Goal: Transaction & Acquisition: Purchase product/service

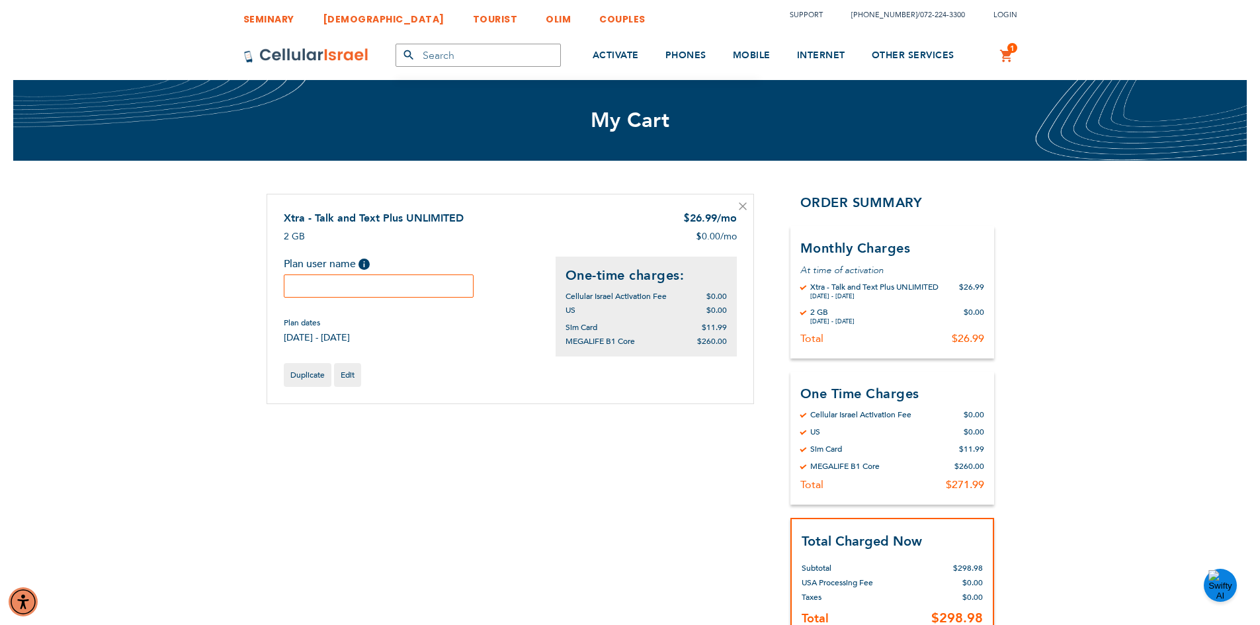
scroll to position [66, 0]
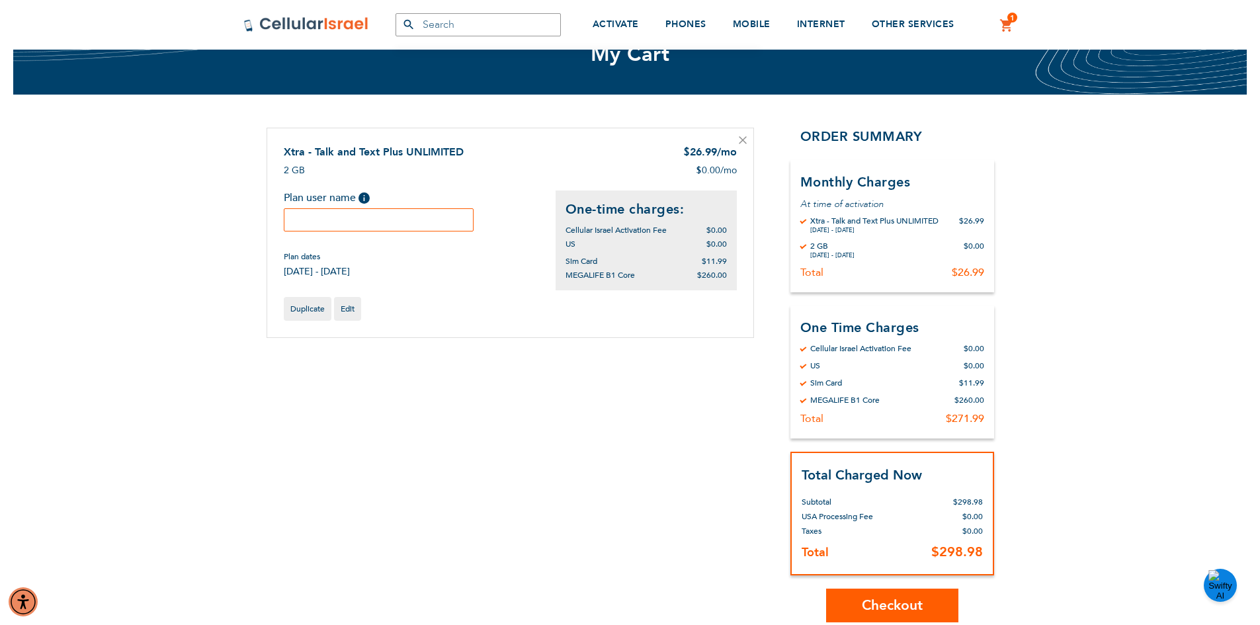
click at [315, 219] on input "text" at bounding box center [379, 219] width 191 height 23
type input "[PERSON_NAME]"
click at [904, 604] on span "Checkout" at bounding box center [892, 605] width 61 height 19
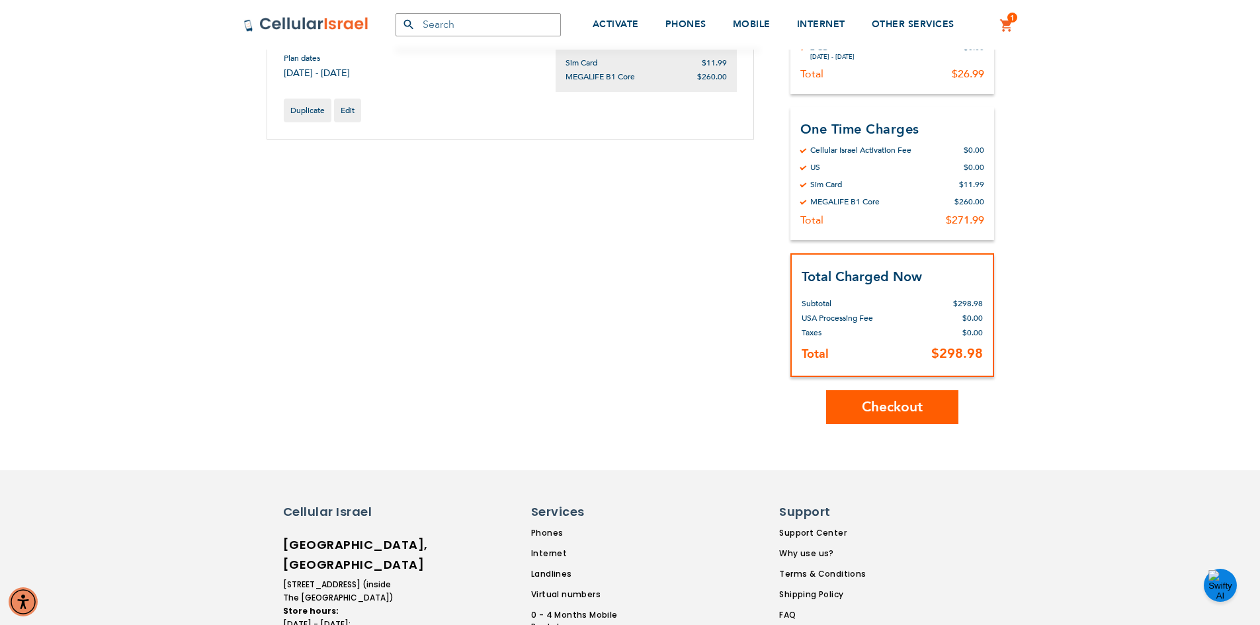
scroll to position [132, 0]
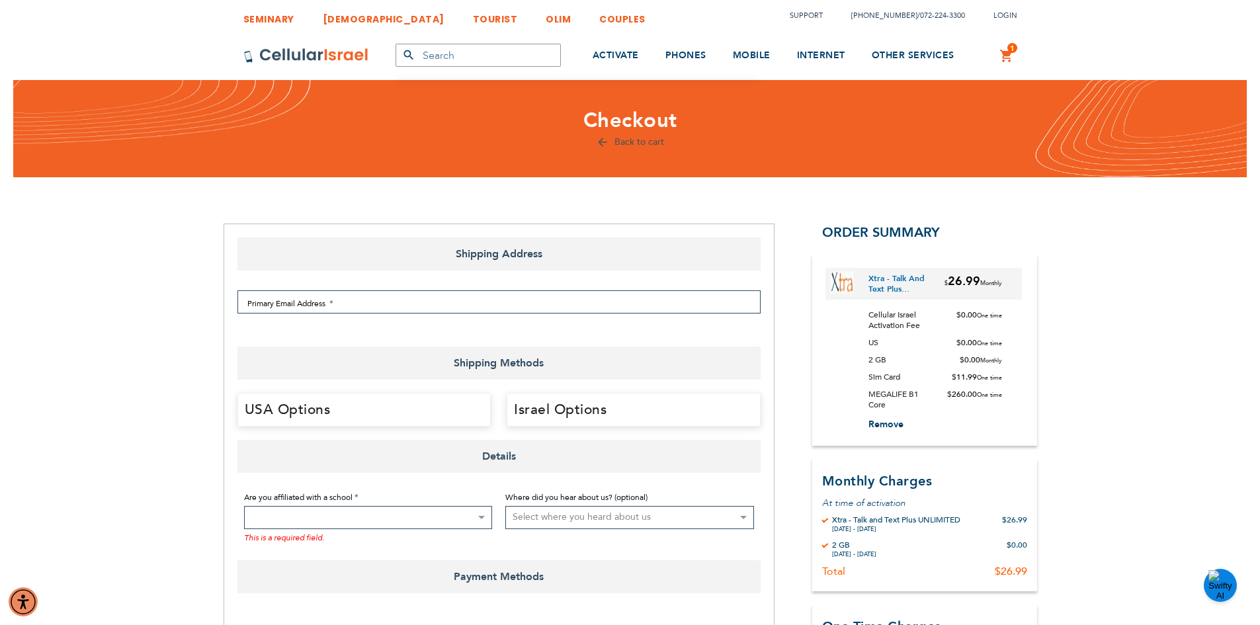
select select "US"
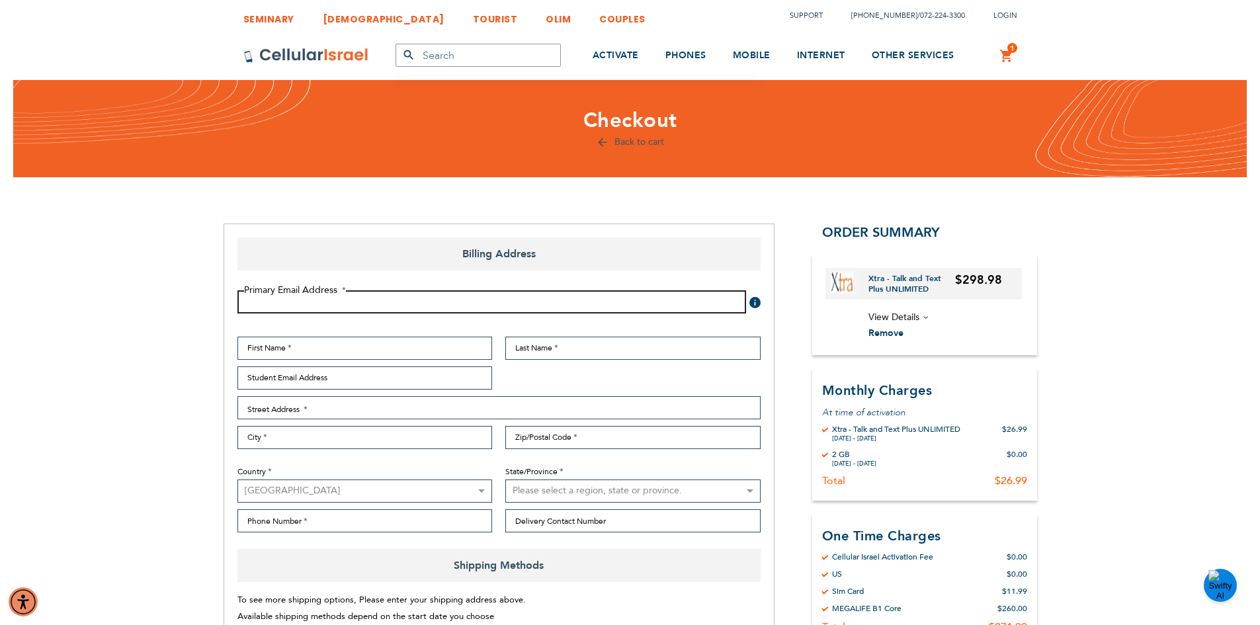
click at [337, 308] on input "Email Address" at bounding box center [492, 301] width 509 height 23
type input "ruchyilow07@gmail.com"
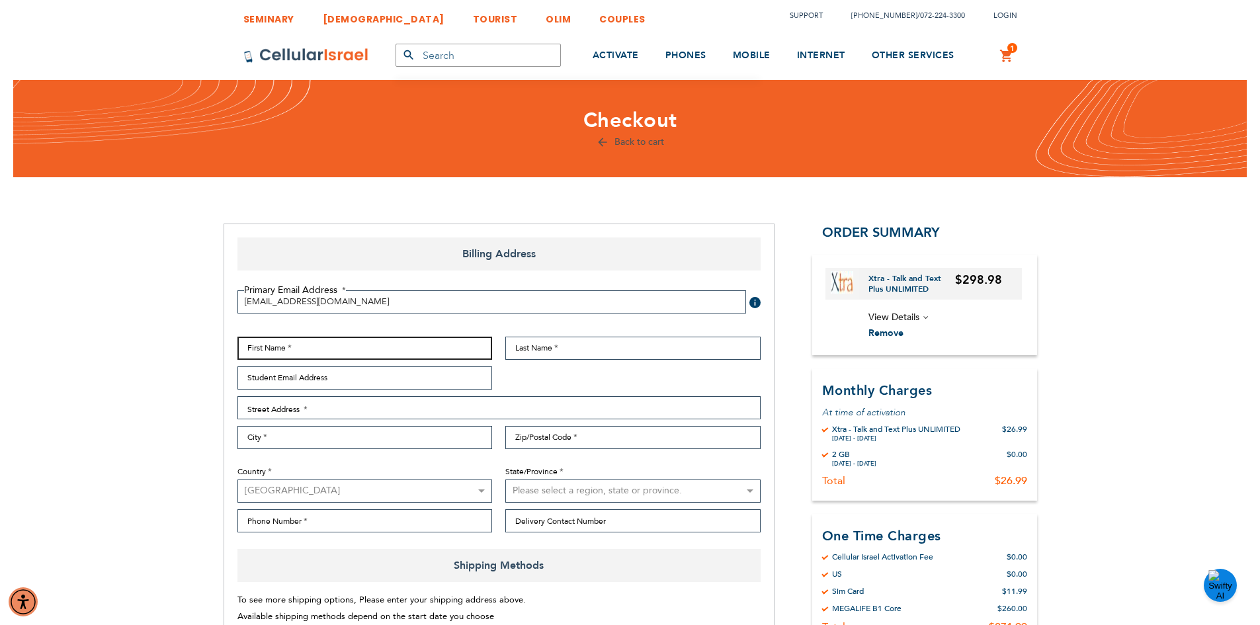
click at [259, 347] on input "First Name" at bounding box center [365, 348] width 255 height 23
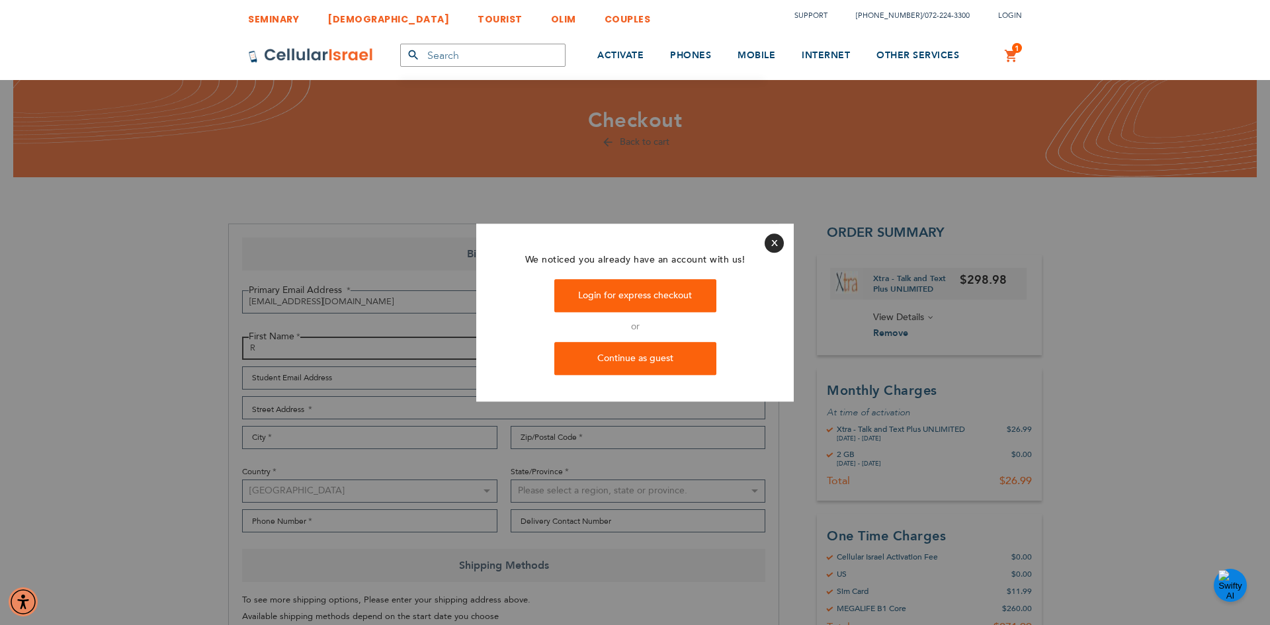
type input "R"
click at [646, 294] on link "Login for express checkout" at bounding box center [635, 296] width 162 height 33
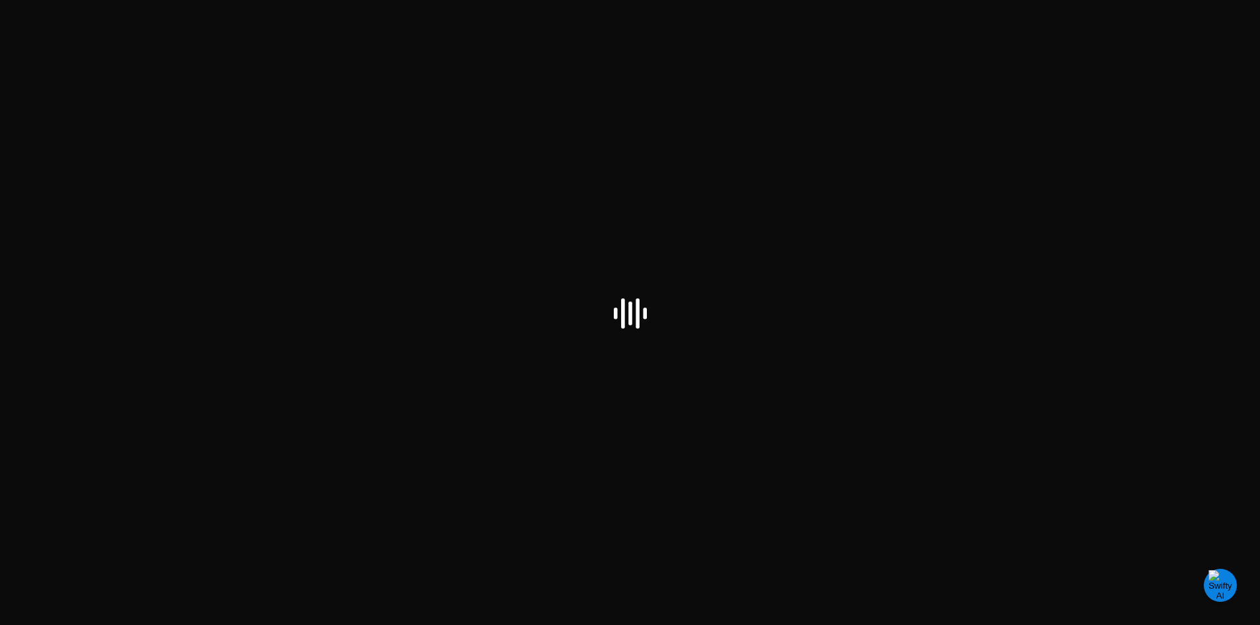
select select "US"
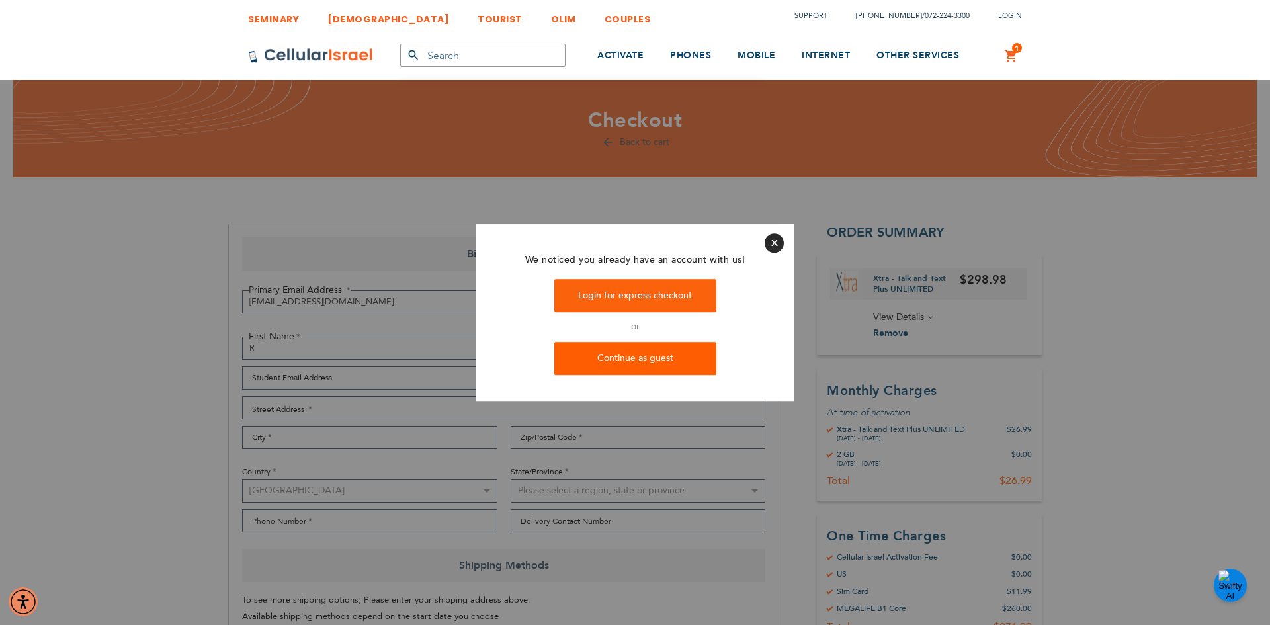
click at [636, 359] on link "Continue as guest" at bounding box center [635, 358] width 162 height 33
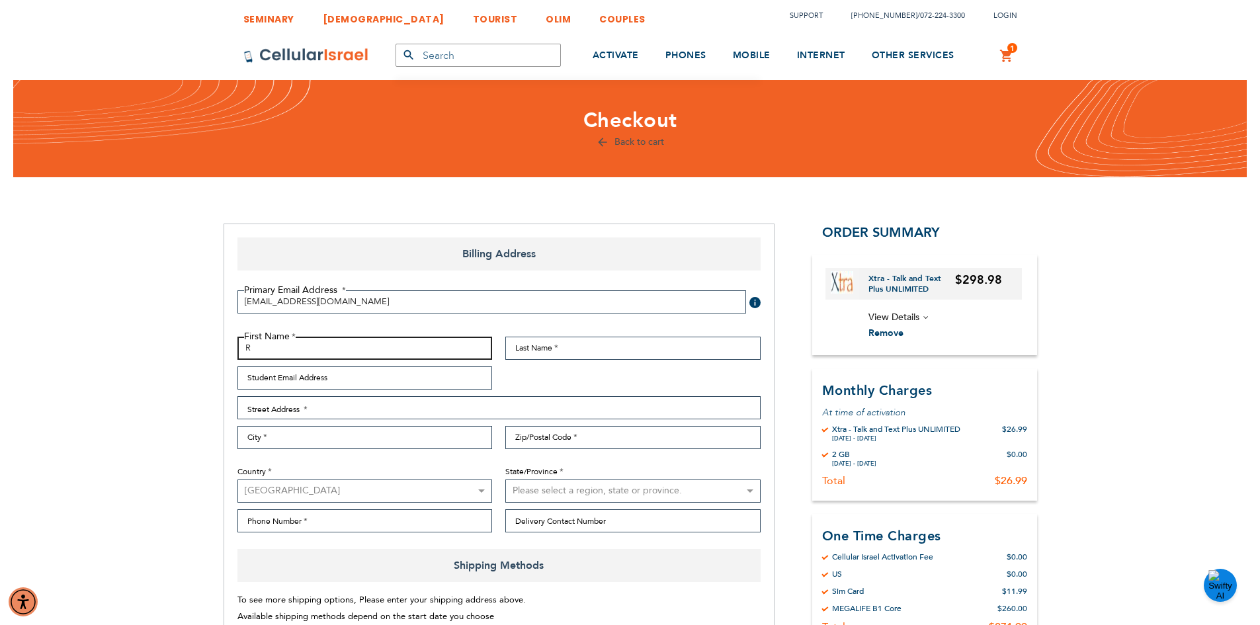
click at [257, 349] on input "R" at bounding box center [365, 348] width 255 height 23
type input "Ruchy"
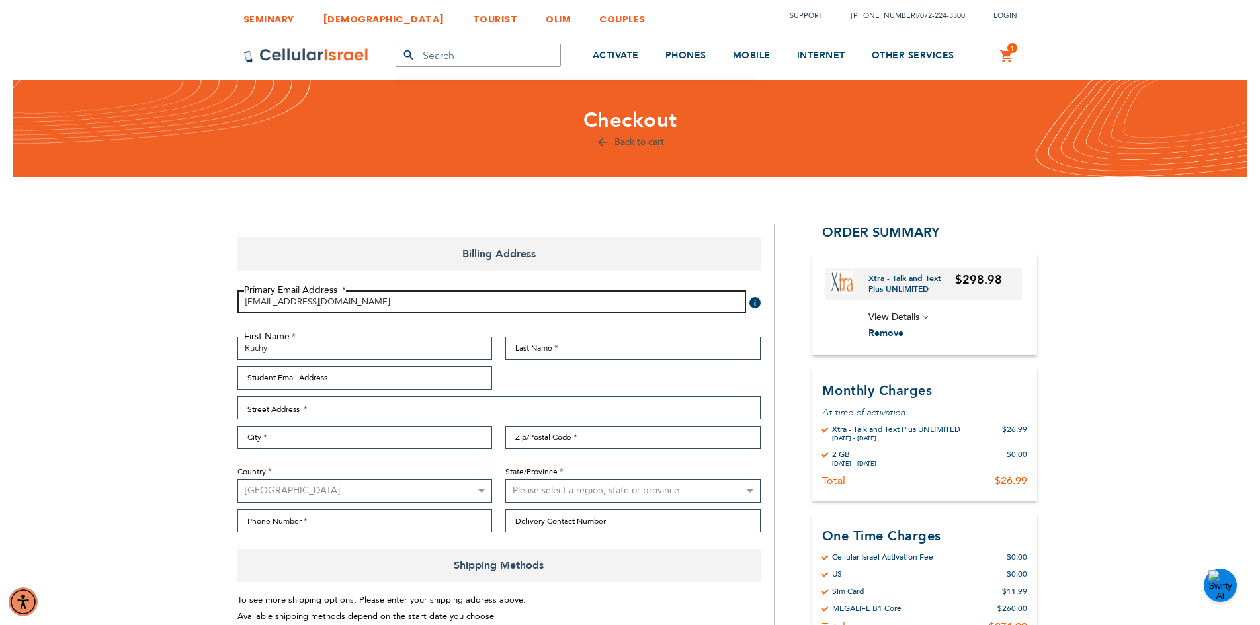
drag, startPoint x: 339, startPoint y: 302, endPoint x: 246, endPoint y: 302, distance: 93.3
click at [246, 302] on input "[EMAIL_ADDRESS][DOMAIN_NAME]" at bounding box center [492, 301] width 509 height 23
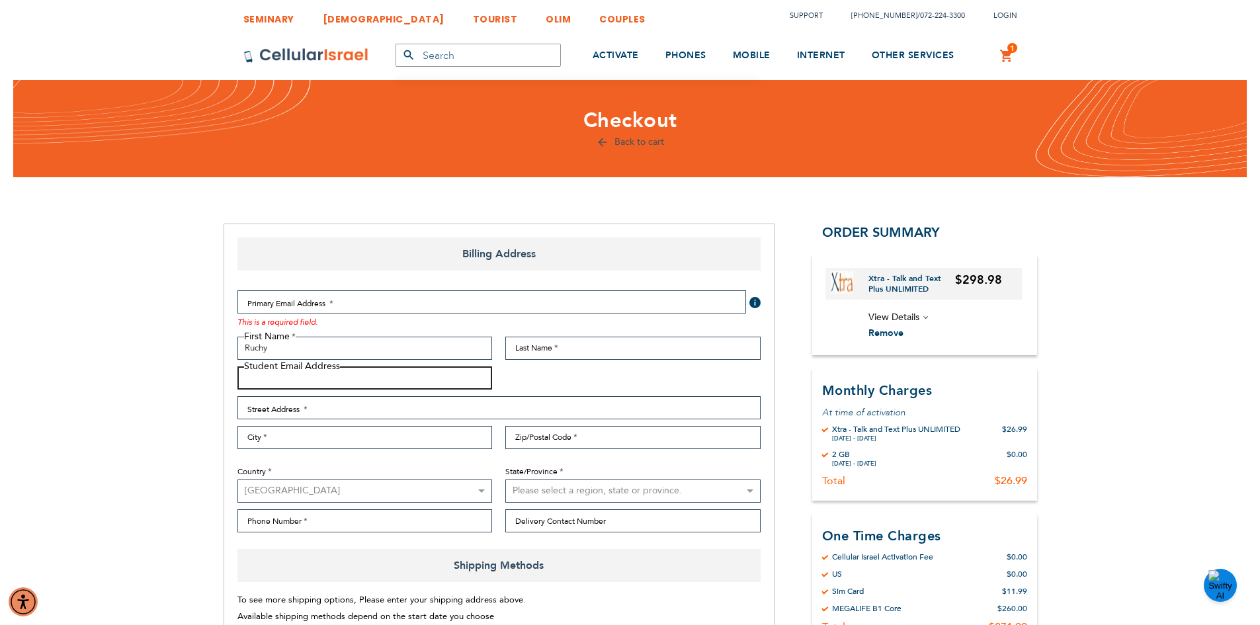
paste input "[EMAIL_ADDRESS][DOMAIN_NAME]"
type input "[EMAIL_ADDRESS][DOMAIN_NAME]"
click at [259, 302] on input "Email Address" at bounding box center [492, 301] width 509 height 23
type input "[EMAIL_ADDRESS][DOMAIN_NAME]"
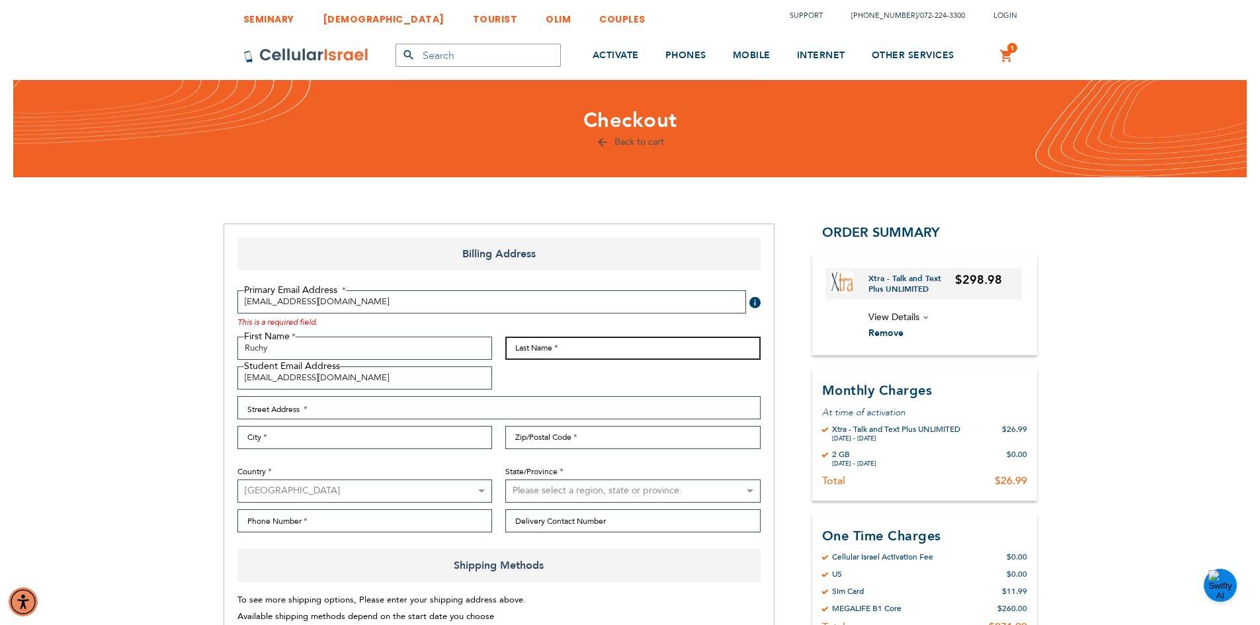
click at [558, 346] on input "Last Name" at bounding box center [632, 348] width 255 height 23
type input "[PERSON_NAME]"
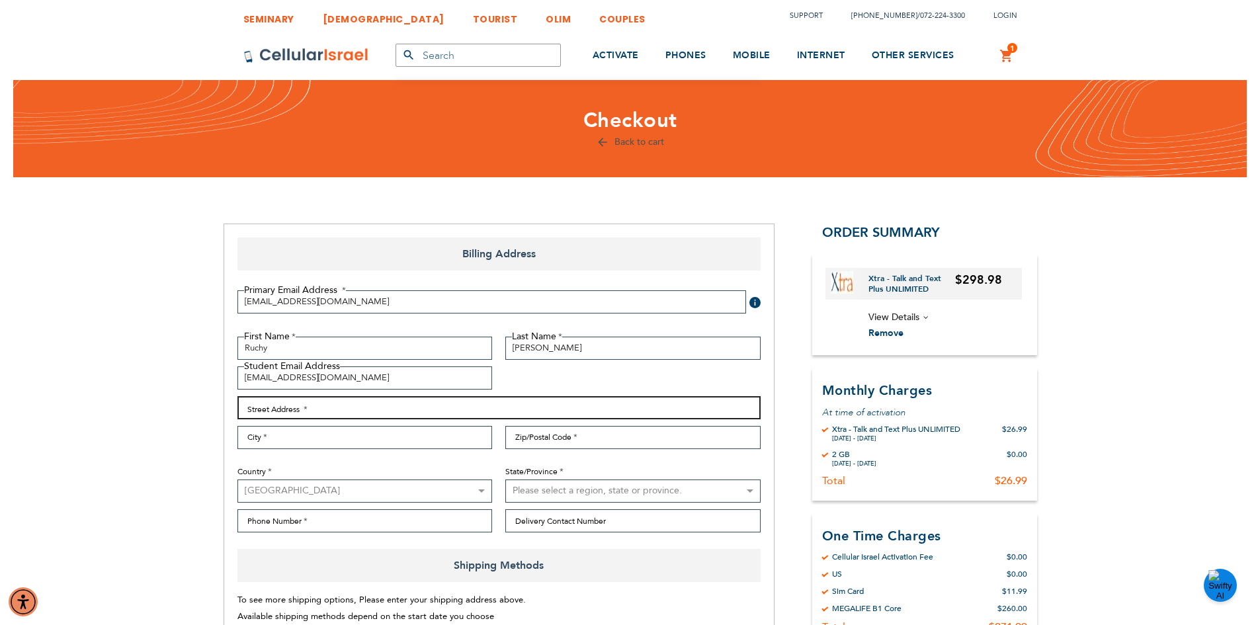
click at [325, 409] on input "Street Address: Line 1" at bounding box center [499, 407] width 523 height 23
type input "2011 Basswood Hollow Dr."
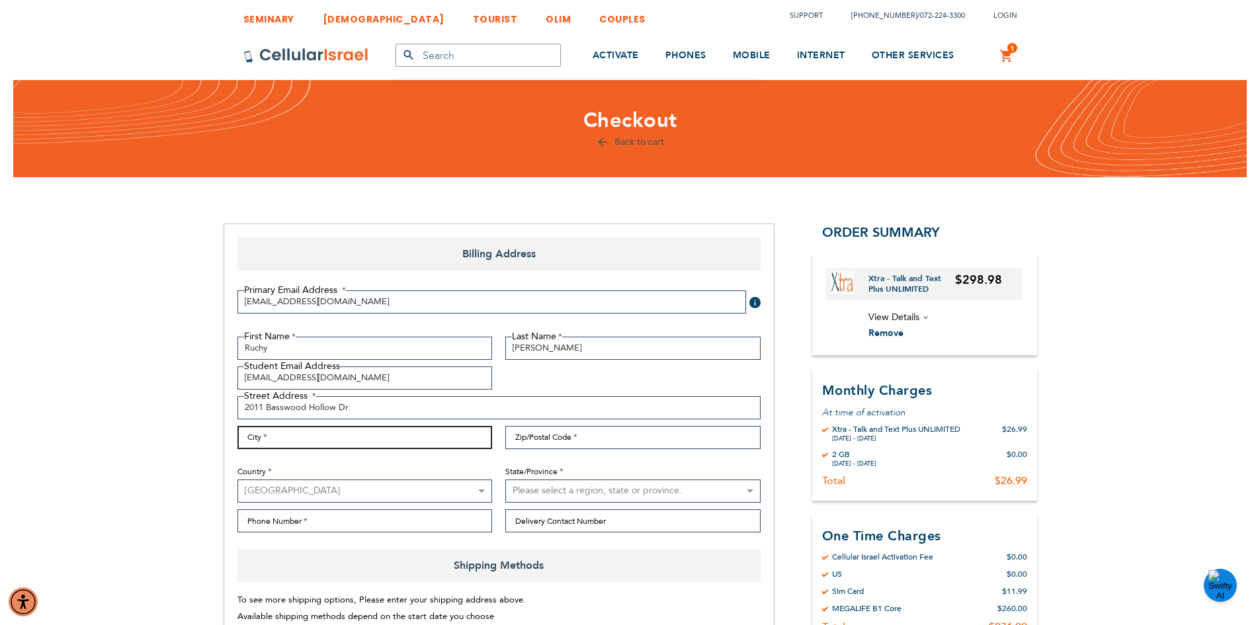
click at [263, 441] on input "City" at bounding box center [365, 437] width 255 height 23
type input "Toms River"
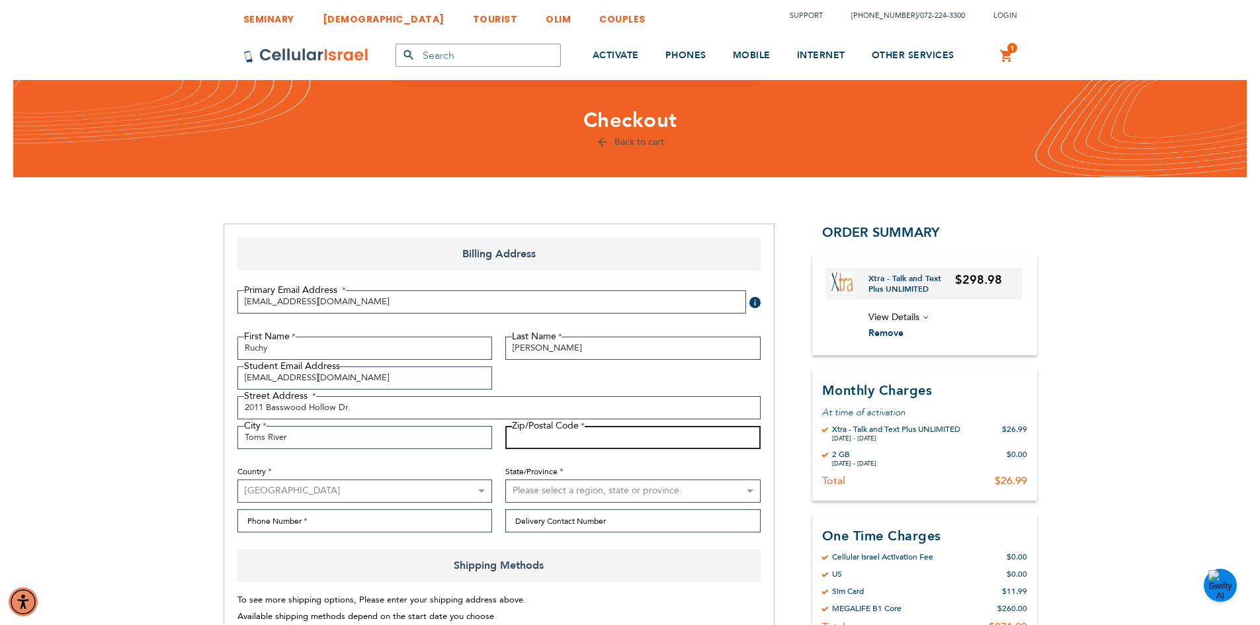
click at [541, 447] on input "Zip/Postal Code" at bounding box center [632, 437] width 255 height 23
type input "08755"
click at [263, 486] on select "[GEOGRAPHIC_DATA] [GEOGRAPHIC_DATA] [GEOGRAPHIC_DATA] [GEOGRAPHIC_DATA] [GEOGRA…" at bounding box center [365, 491] width 255 height 23
click at [238, 480] on select "[GEOGRAPHIC_DATA] [GEOGRAPHIC_DATA] [GEOGRAPHIC_DATA] [GEOGRAPHIC_DATA] [GEOGRA…" at bounding box center [365, 491] width 255 height 23
click at [278, 490] on select "[GEOGRAPHIC_DATA] [GEOGRAPHIC_DATA] [GEOGRAPHIC_DATA] [GEOGRAPHIC_DATA] [GEOGRA…" at bounding box center [365, 491] width 255 height 23
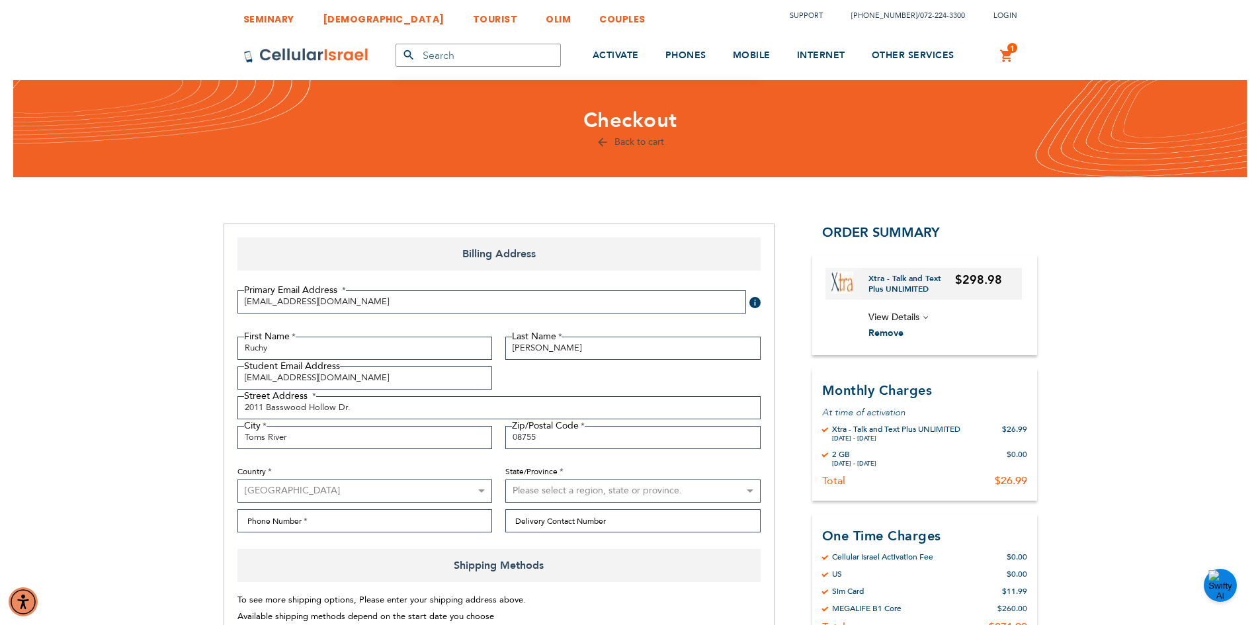
click at [238, 480] on select "[GEOGRAPHIC_DATA] [GEOGRAPHIC_DATA] [GEOGRAPHIC_DATA] [GEOGRAPHIC_DATA] [GEOGRA…" at bounding box center [365, 491] width 255 height 23
click at [568, 490] on select "Please select a region, state or province. [US_STATE] [US_STATE] [US_STATE] [US…" at bounding box center [632, 491] width 255 height 23
select select "41"
click at [505, 480] on select "Please select a region, state or province. [US_STATE] [US_STATE] [US_STATE] [US…" at bounding box center [632, 491] width 255 height 23
click at [287, 522] on input "Phone Number" at bounding box center [365, 520] width 255 height 23
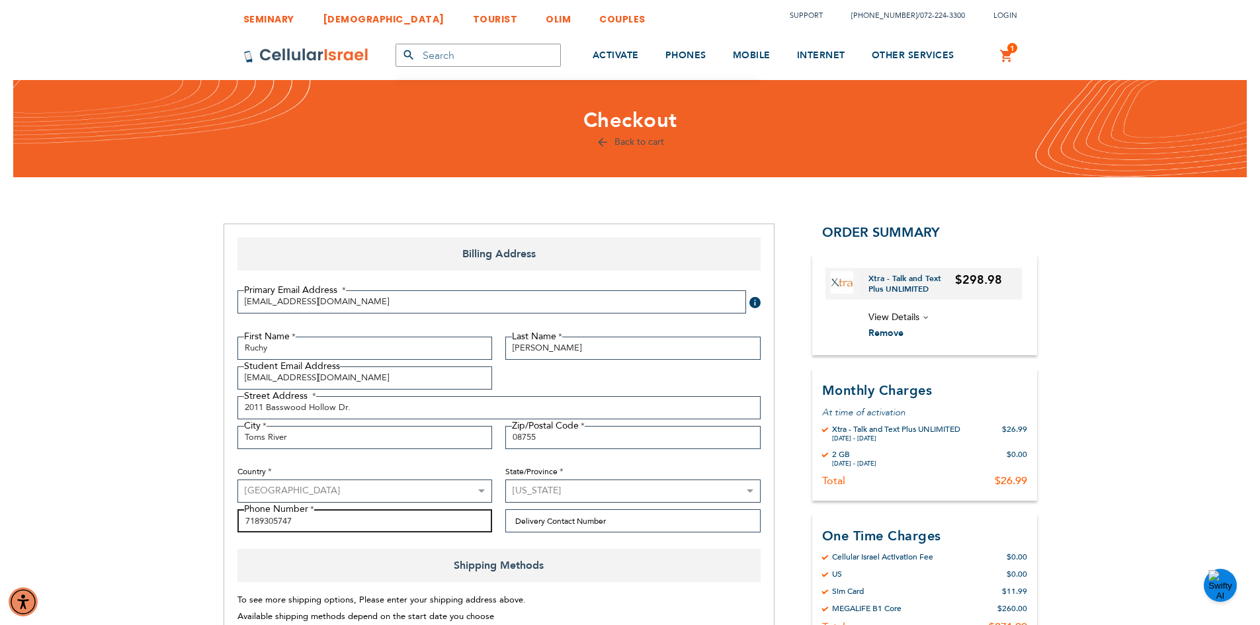
type input "7189305747"
click at [563, 529] on input "Delivery Contact Number" at bounding box center [632, 520] width 255 height 23
type input "0"
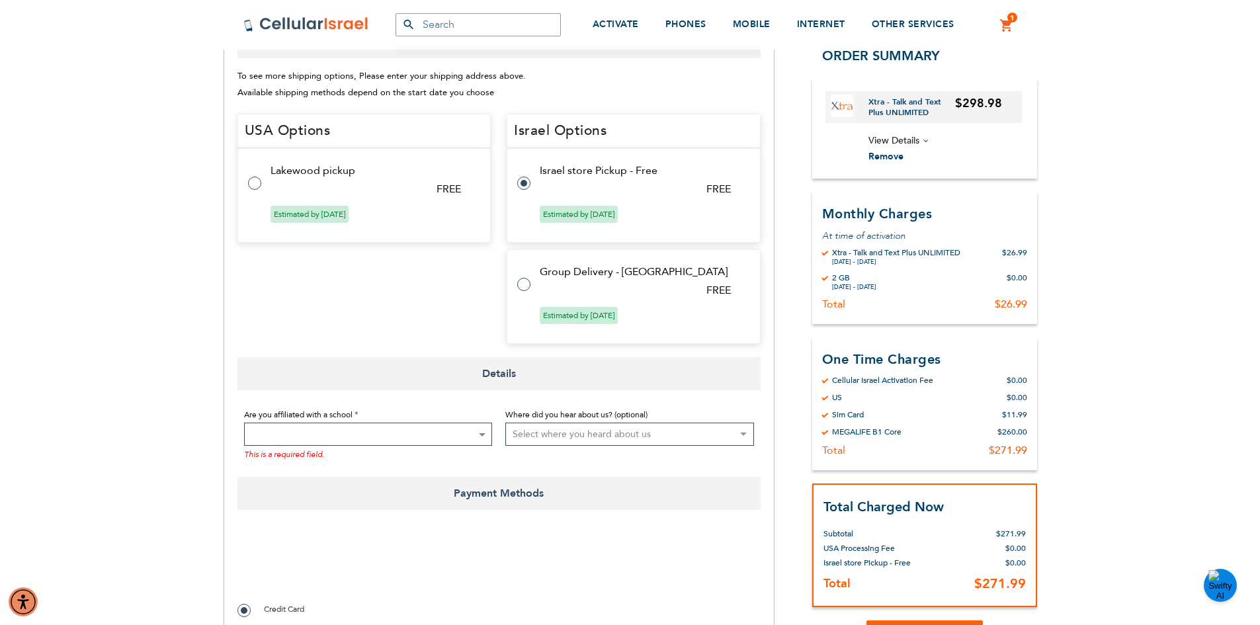
scroll to position [529, 0]
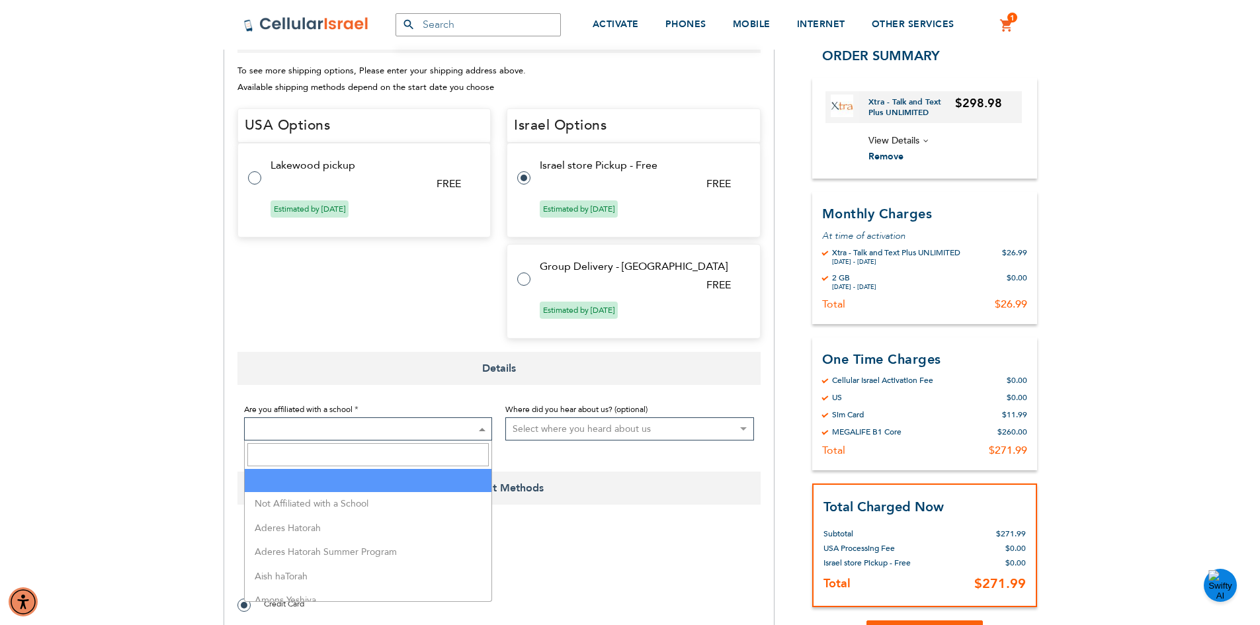
click at [307, 419] on span at bounding box center [368, 428] width 249 height 23
click at [261, 429] on span at bounding box center [368, 428] width 249 height 23
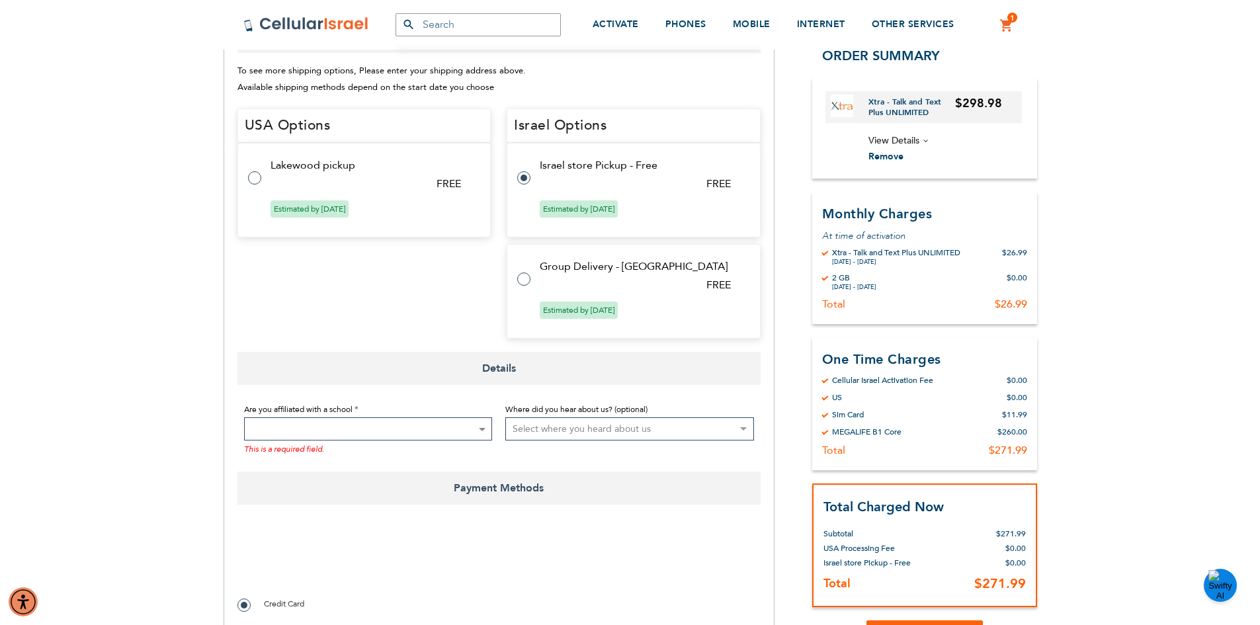
click at [261, 429] on span at bounding box center [368, 428] width 249 height 23
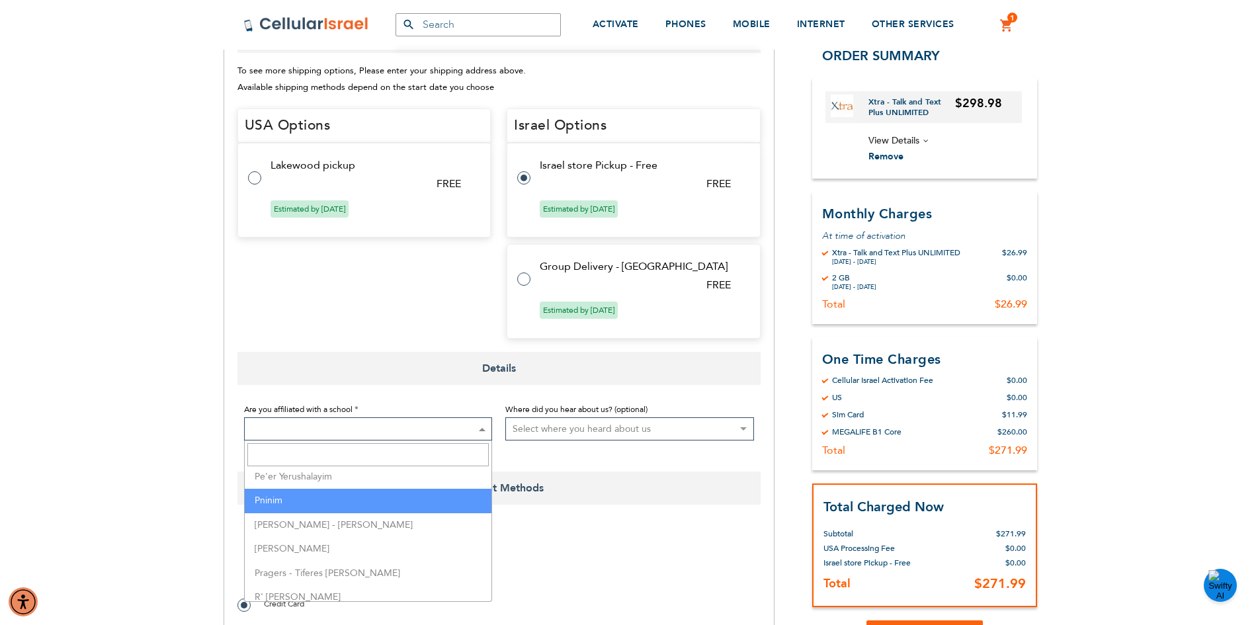
select select "139"
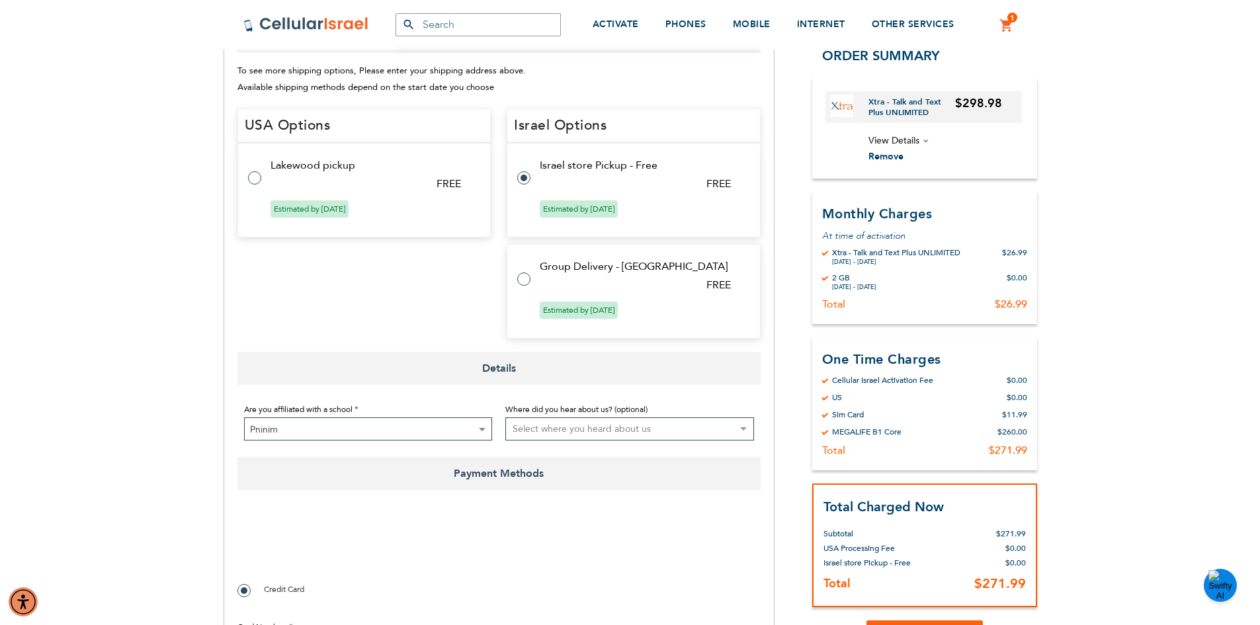
click at [679, 435] on select "Select where you heard about us Existing Customer Friend Other School/Group BP …" at bounding box center [629, 428] width 249 height 23
drag, startPoint x: 525, startPoint y: 501, endPoint x: 517, endPoint y: 508, distance: 10.8
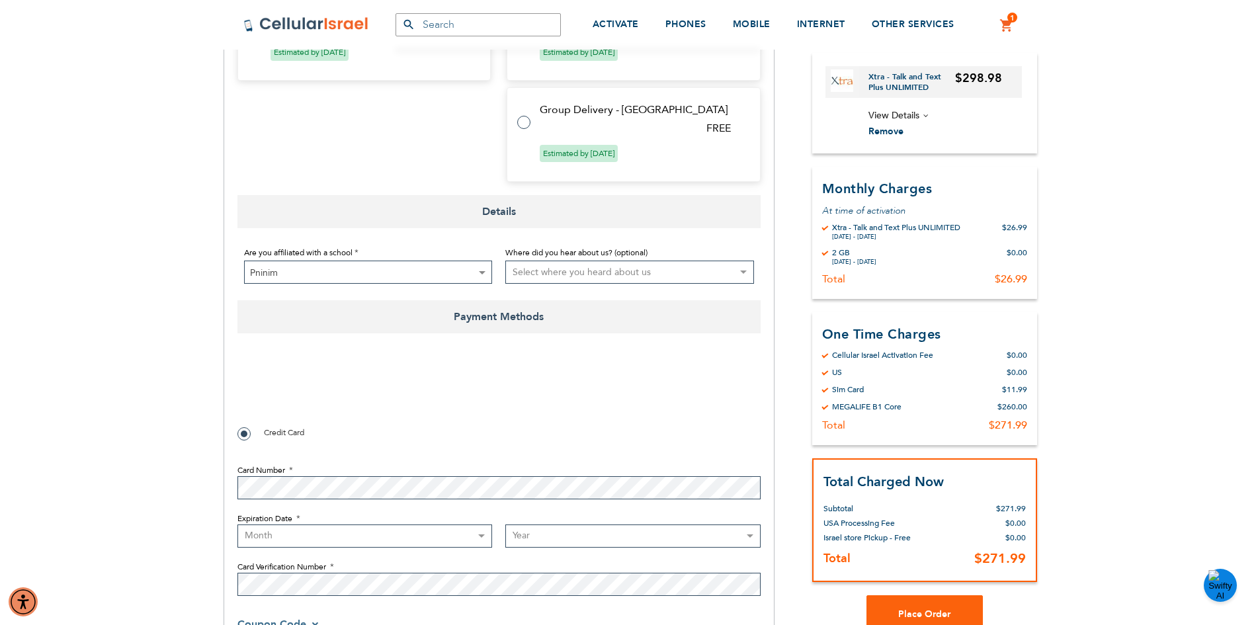
scroll to position [926, 0]
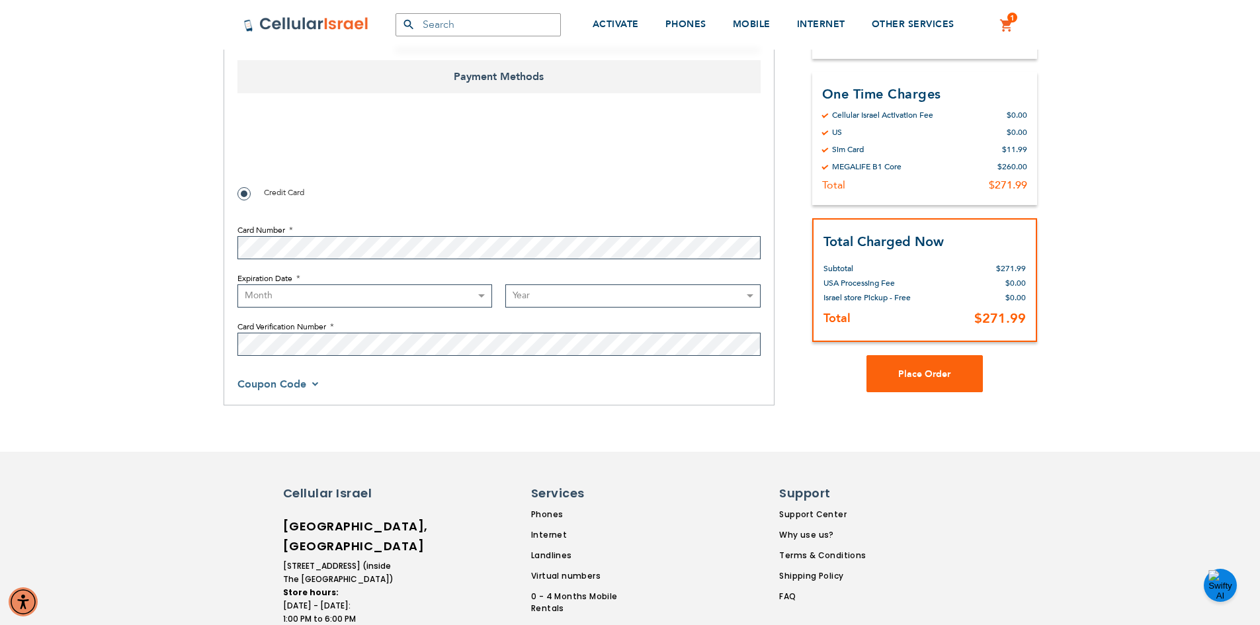
checkbox input "true"
click at [292, 300] on select "Month [DATE] - [DATE] - [DATE] - [DATE] - [DATE] - [DATE] - [DATE] - [DATE] - […" at bounding box center [365, 295] width 255 height 23
select select "6"
click at [238, 284] on select "Month [DATE] - [DATE] - [DATE] - [DATE] - [DATE] - [DATE] - [DATE] - [DATE] - […" at bounding box center [365, 295] width 255 height 23
click at [569, 292] on select "Year [DATE] 2026 2027 2028 2029 2030 2031 2032 2033 2034 2035 2036 2037 2038 20…" at bounding box center [632, 295] width 255 height 23
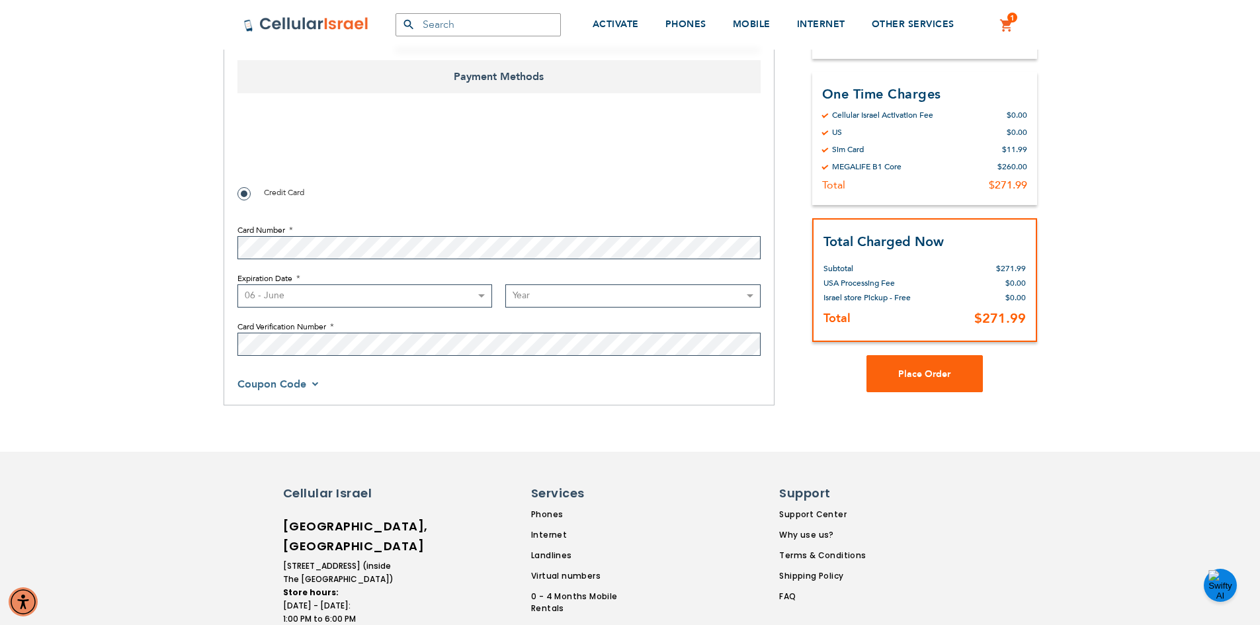
select select "2030"
click at [505, 284] on select "Year [DATE] 2026 2027 2028 2029 2030 2031 2032 2033 2034 2035 2036 2037 2038 20…" at bounding box center [632, 295] width 255 height 23
click at [273, 411] on div "SEMINARY YESHIVA TOURIST OLIM COUPLES Support [PHONE_NUMBER] / [PHONE_NUMBER] L…" at bounding box center [630, 54] width 1260 height 1960
click at [898, 364] on button "Place Order" at bounding box center [925, 373] width 116 height 37
